Goal: Task Accomplishment & Management: Use online tool/utility

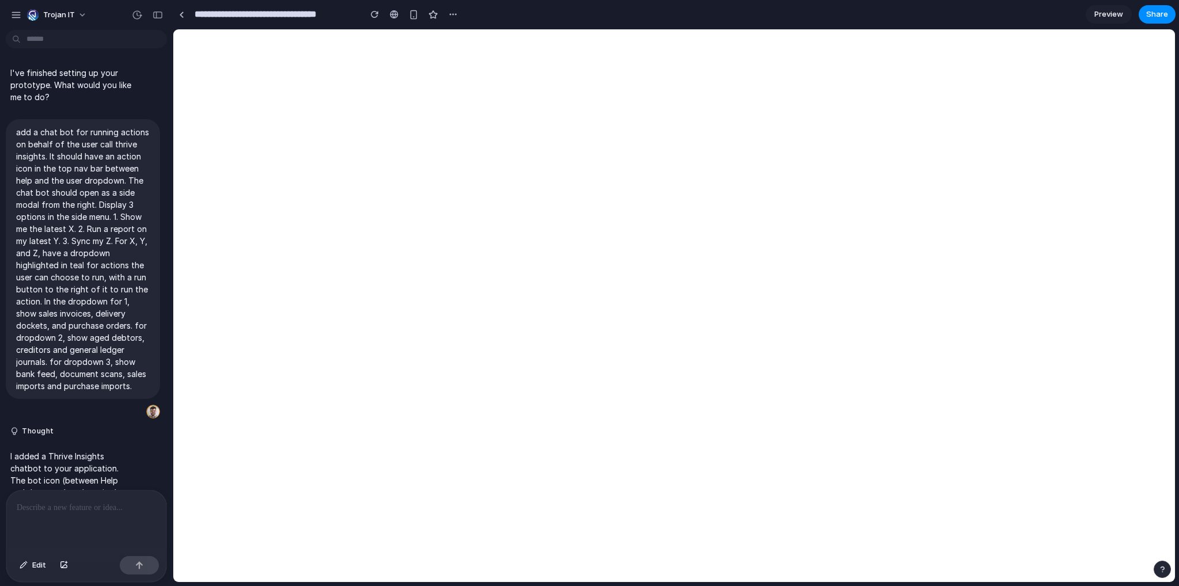
scroll to position [2319, 0]
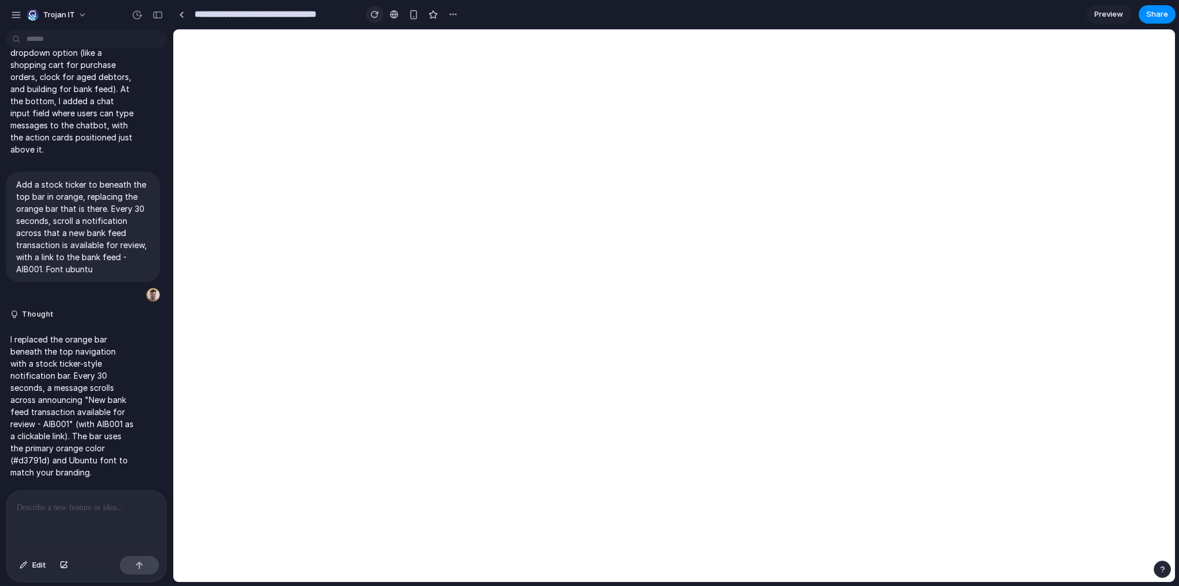
click at [372, 11] on div "button" at bounding box center [375, 14] width 8 height 8
click at [377, 16] on div "button" at bounding box center [375, 14] width 8 height 8
